Goal: Check status: Check status

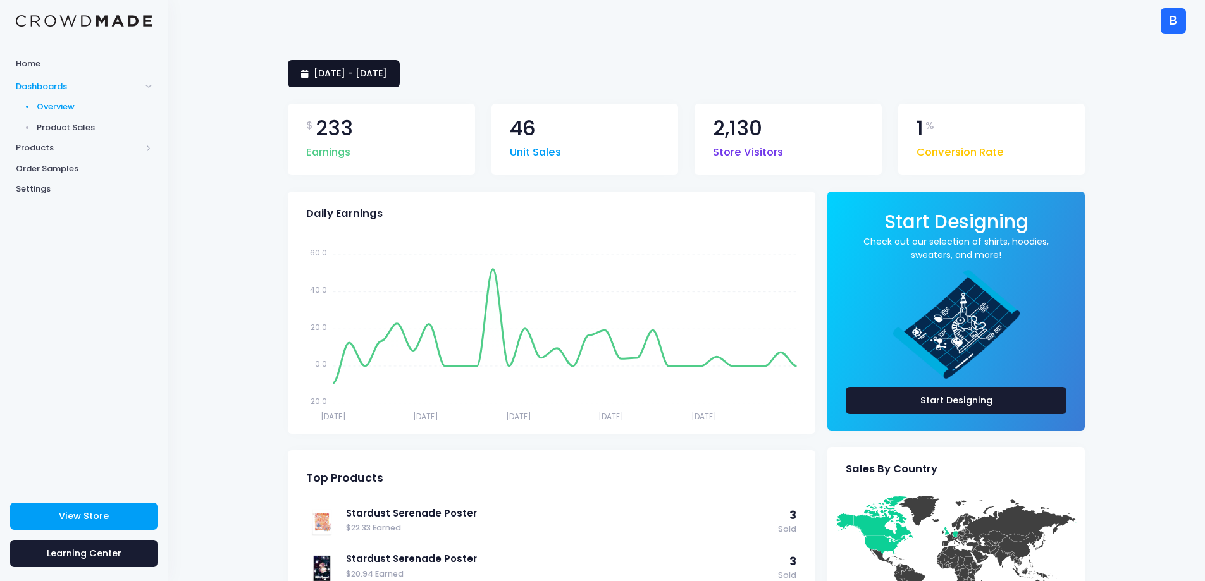
click at [371, 68] on span "[DATE] - [DATE]" at bounding box center [350, 73] width 73 height 13
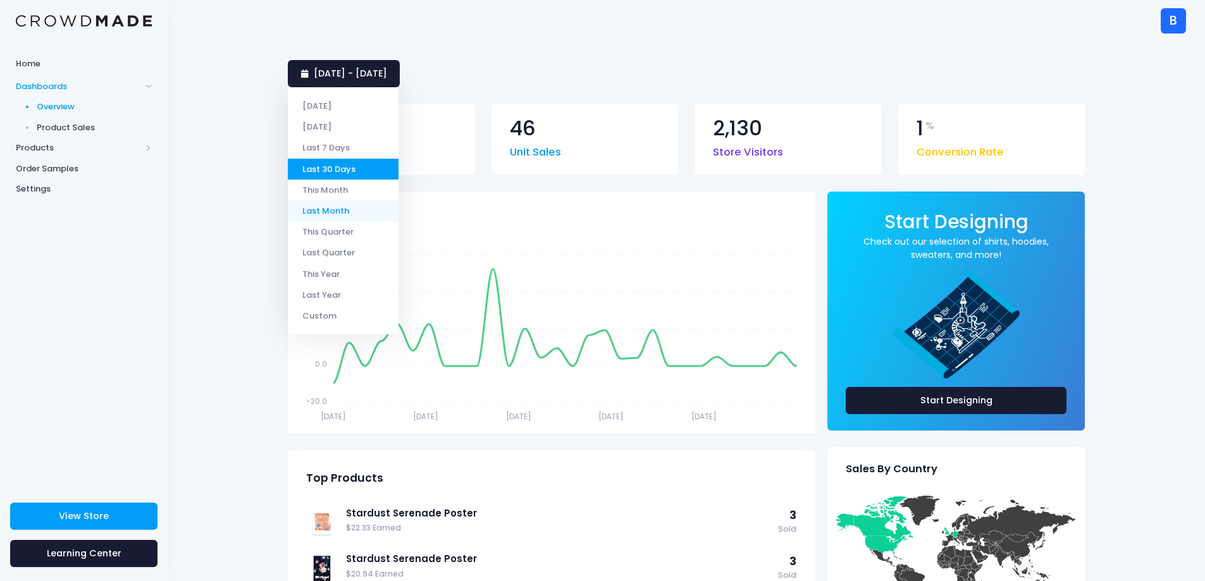
click at [351, 211] on li "Last Month" at bounding box center [343, 211] width 111 height 21
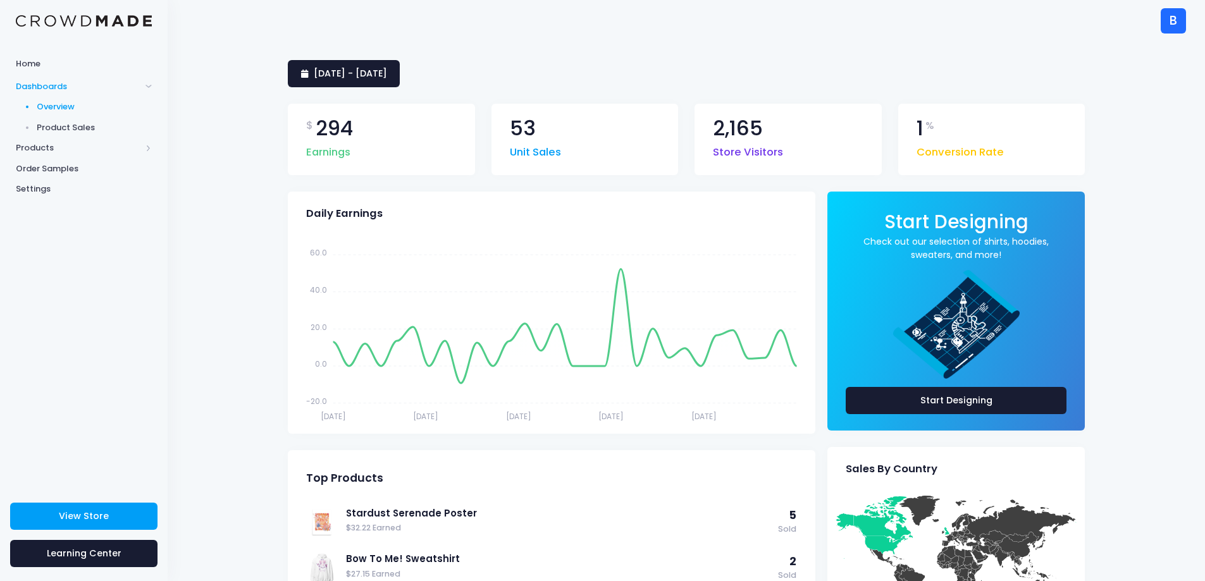
click at [367, 76] on span "[DATE] - [DATE]" at bounding box center [350, 73] width 73 height 13
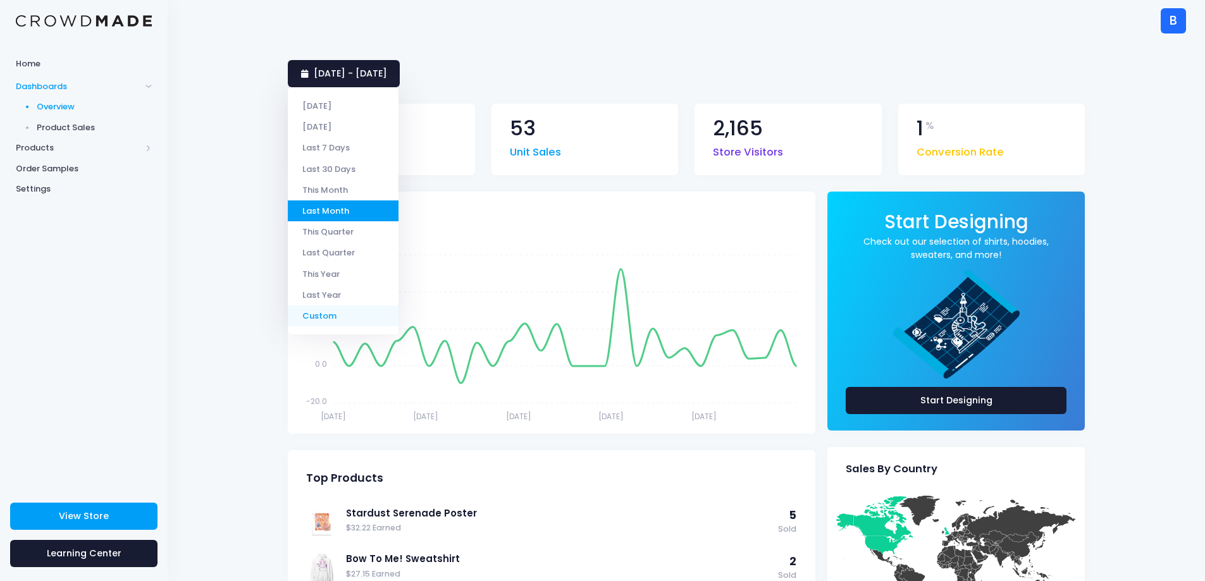
click at [336, 321] on li "Custom" at bounding box center [343, 316] width 111 height 21
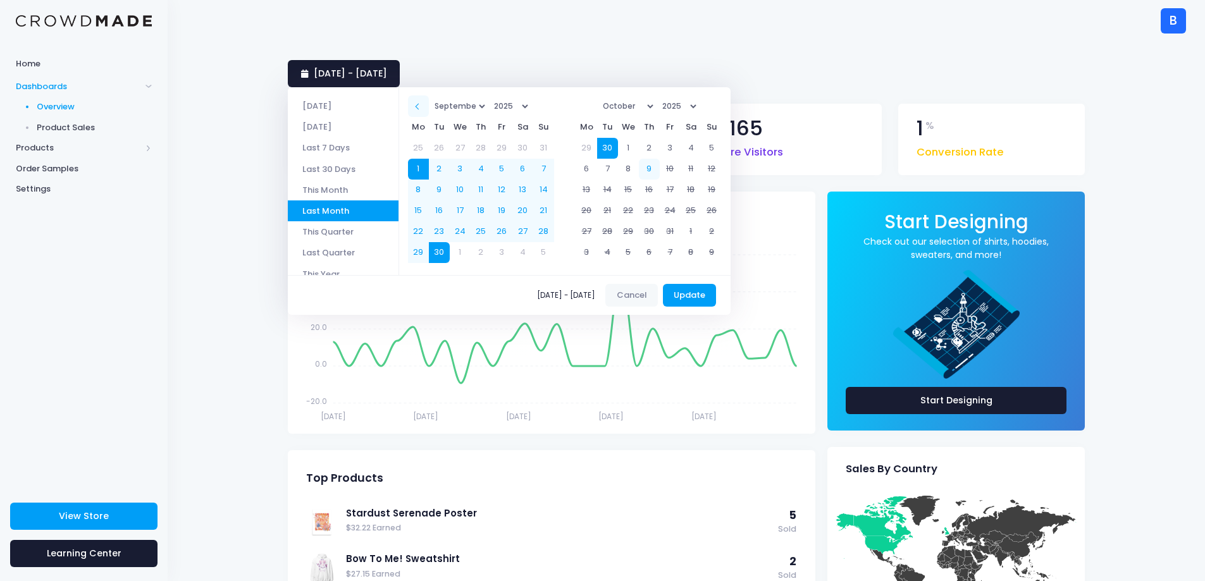
click at [421, 106] on th at bounding box center [418, 106] width 21 height 21
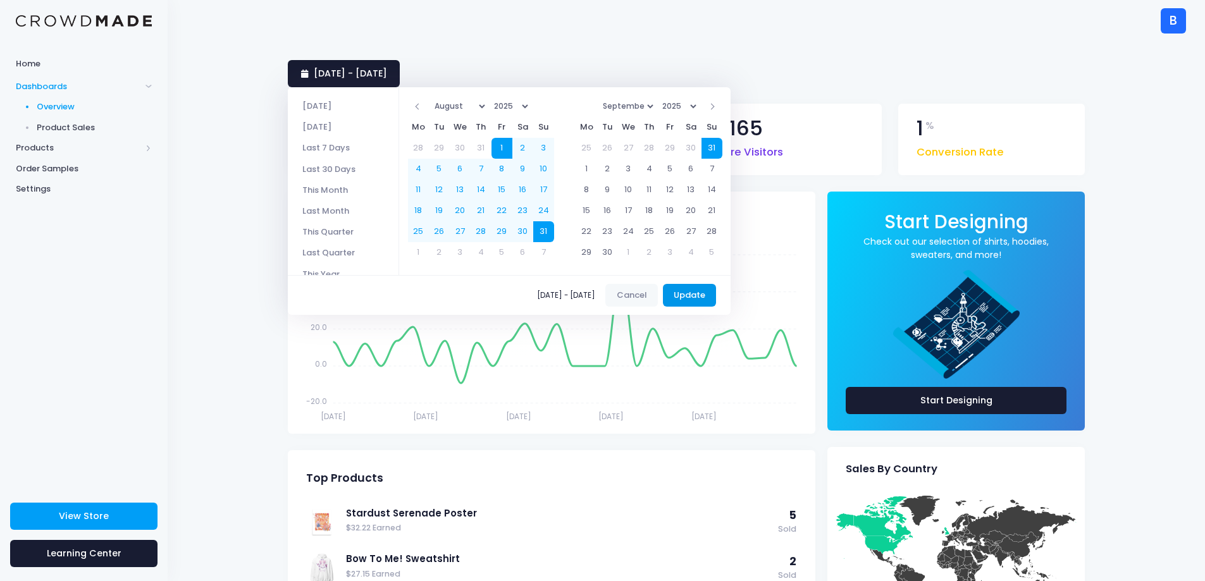
click at [705, 295] on button "Update" at bounding box center [690, 295] width 54 height 23
